Goal: Find specific page/section: Find specific page/section

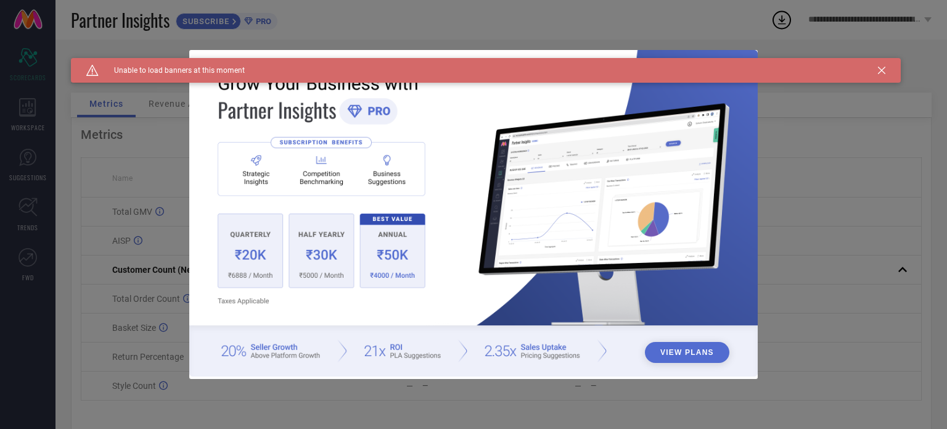
click at [883, 71] on icon at bounding box center [881, 70] width 7 height 7
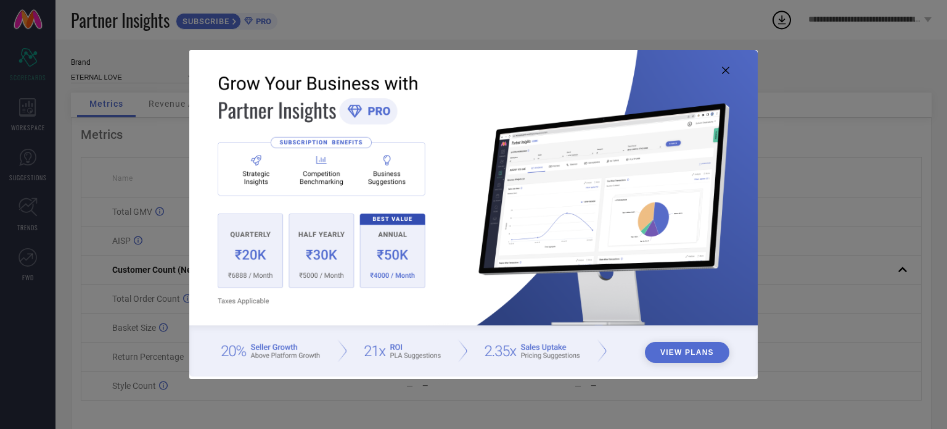
click at [726, 68] on icon at bounding box center [725, 70] width 7 height 7
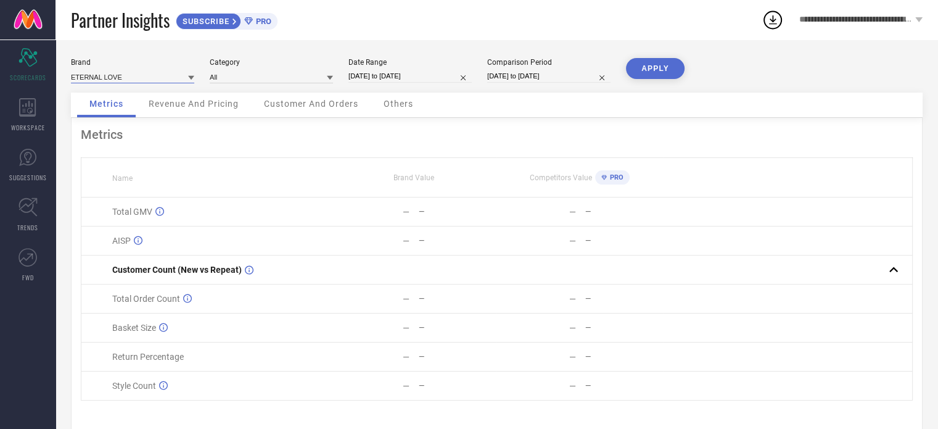
click at [133, 73] on input at bounding box center [132, 76] width 123 height 13
